Goal: Task Accomplishment & Management: Use online tool/utility

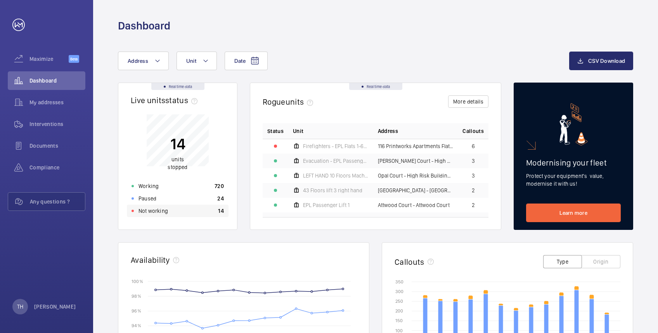
click at [153, 209] on p "Not working" at bounding box center [152, 211] width 29 height 8
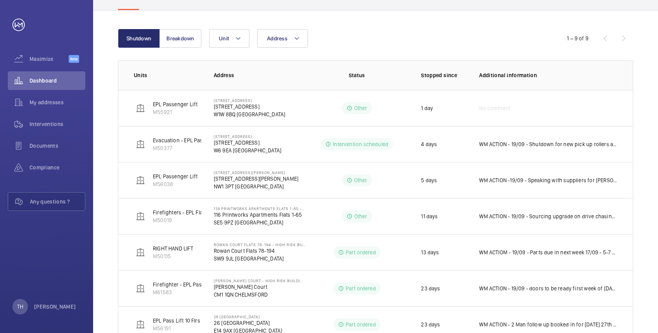
scroll to position [73, 0]
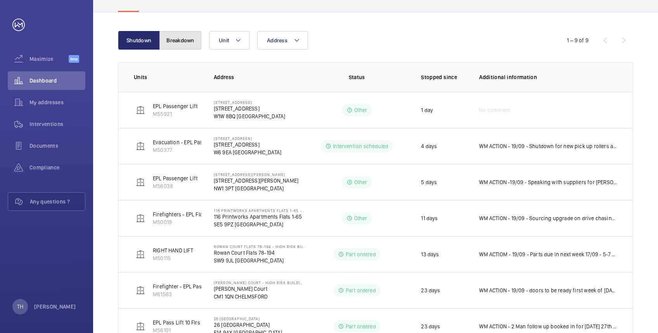
click at [180, 42] on button "Breakdown" at bounding box center [180, 40] width 42 height 19
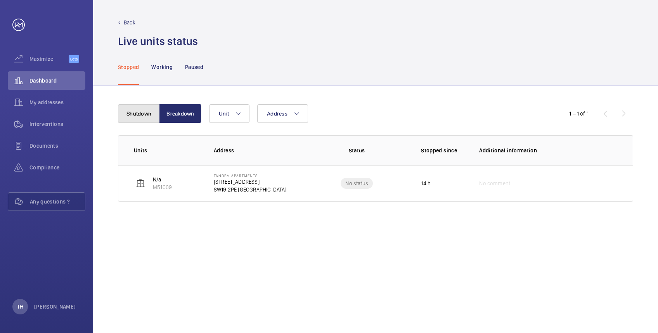
click at [151, 110] on button "Shutdown" at bounding box center [139, 113] width 42 height 19
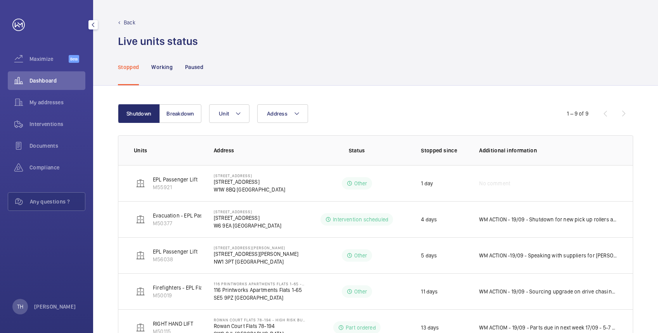
click at [19, 24] on link at bounding box center [18, 25] width 12 height 12
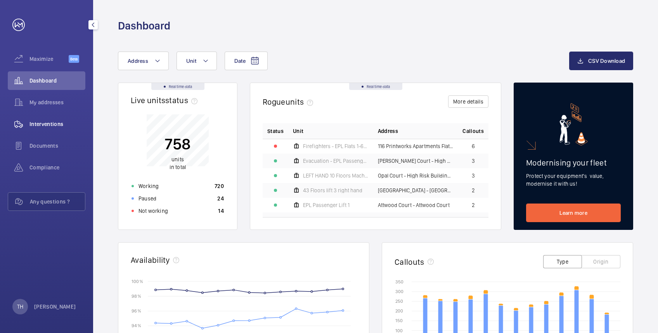
click at [38, 121] on span "Interventions" at bounding box center [57, 124] width 56 height 8
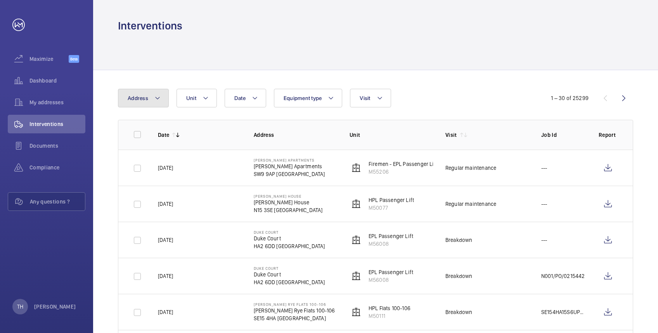
click at [161, 97] on button "Address" at bounding box center [143, 98] width 51 height 19
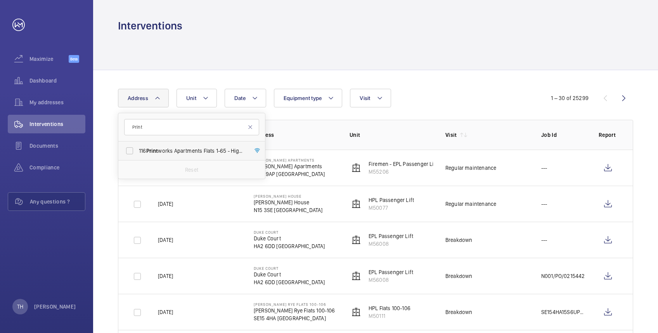
type input "Print"
click at [171, 149] on span "116 Print works Apartments Flats 1-65 - High Risk Building - 116 Print works Ap…" at bounding box center [192, 151] width 107 height 8
click at [137, 149] on input "116 Print works Apartments Flats 1-65 - High Risk Building - 116 Print works Ap…" at bounding box center [130, 151] width 16 height 16
checkbox input "true"
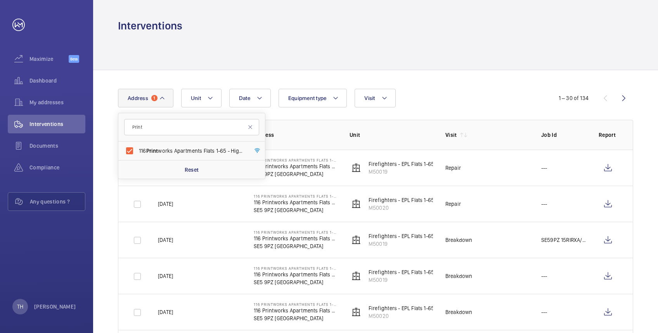
click at [354, 55] on div at bounding box center [375, 51] width 515 height 37
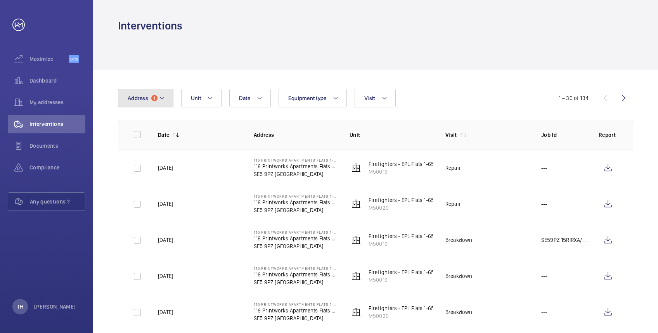
click at [164, 98] on mat-icon at bounding box center [162, 97] width 6 height 9
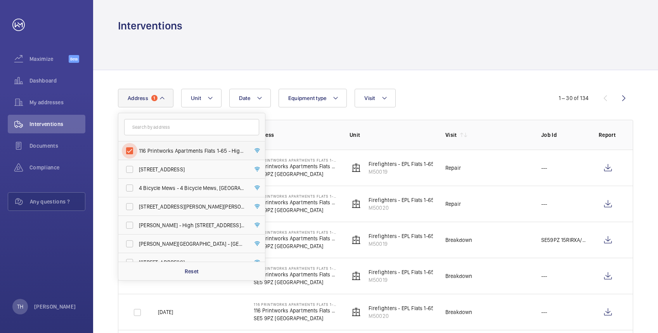
click at [130, 150] on input "116 Printworks Apartments Flats 1-65 - High Risk Building - 116 Printworks Apar…" at bounding box center [130, 151] width 16 height 16
checkbox input "false"
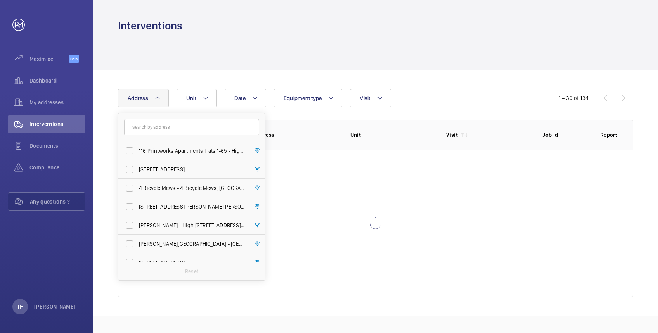
click at [166, 55] on div at bounding box center [375, 51] width 515 height 37
